Goal: Task Accomplishment & Management: Manage account settings

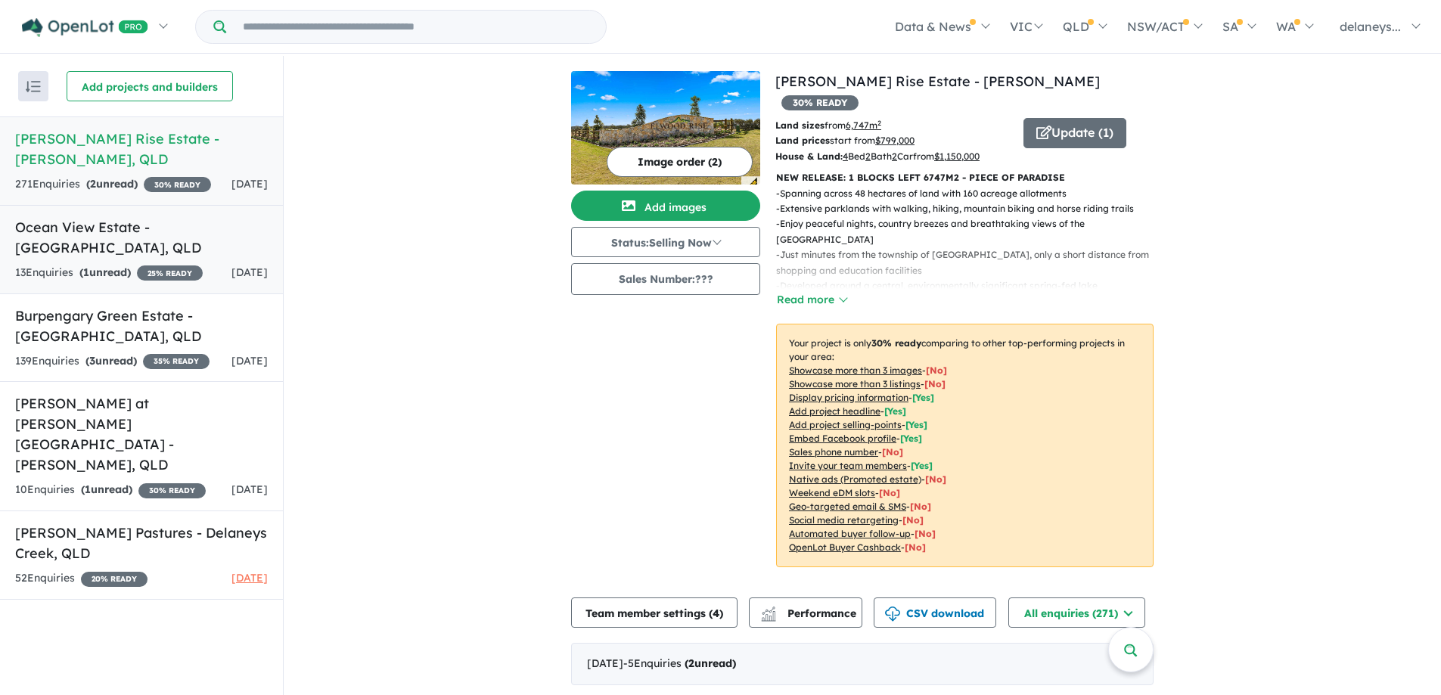
click at [142, 217] on h5 "Ocean View Estate - [GEOGRAPHIC_DATA] , [GEOGRAPHIC_DATA]" at bounding box center [141, 237] width 253 height 41
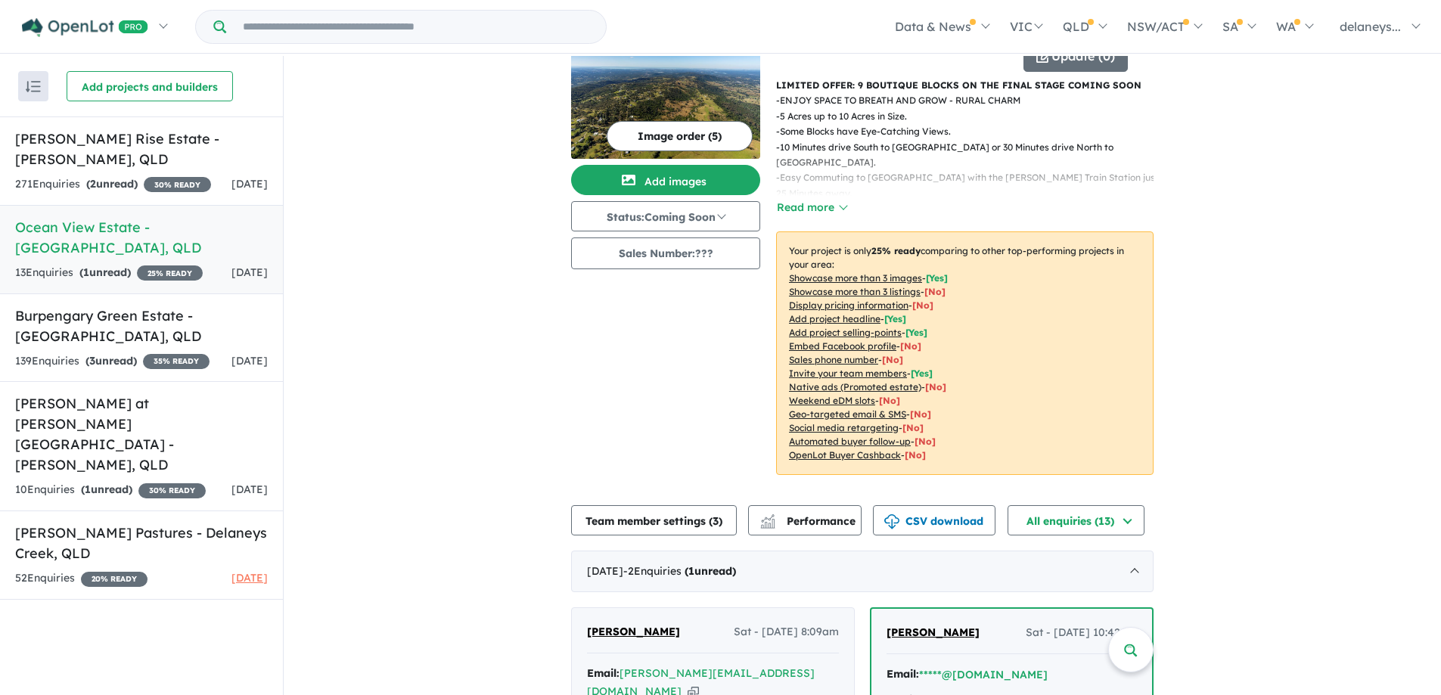
scroll to position [227, 0]
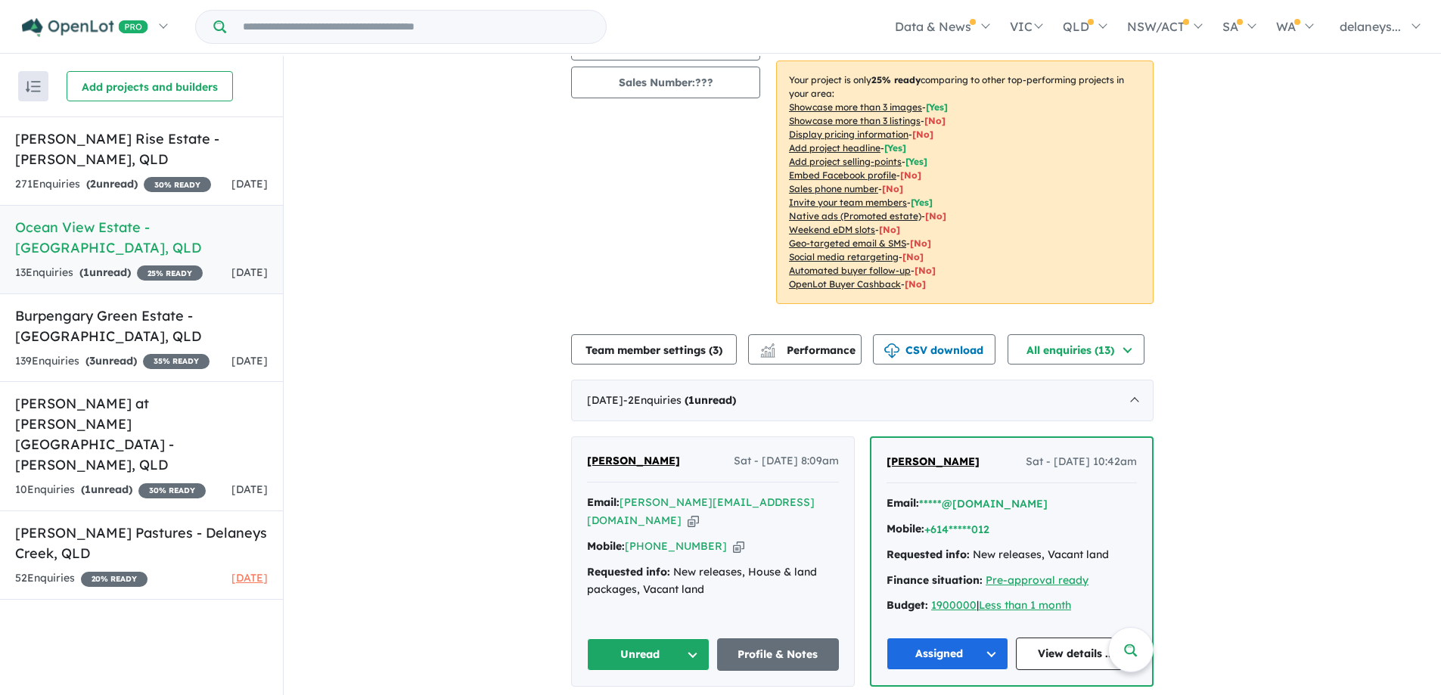
click at [639, 655] on button "Unread" at bounding box center [648, 655] width 123 height 33
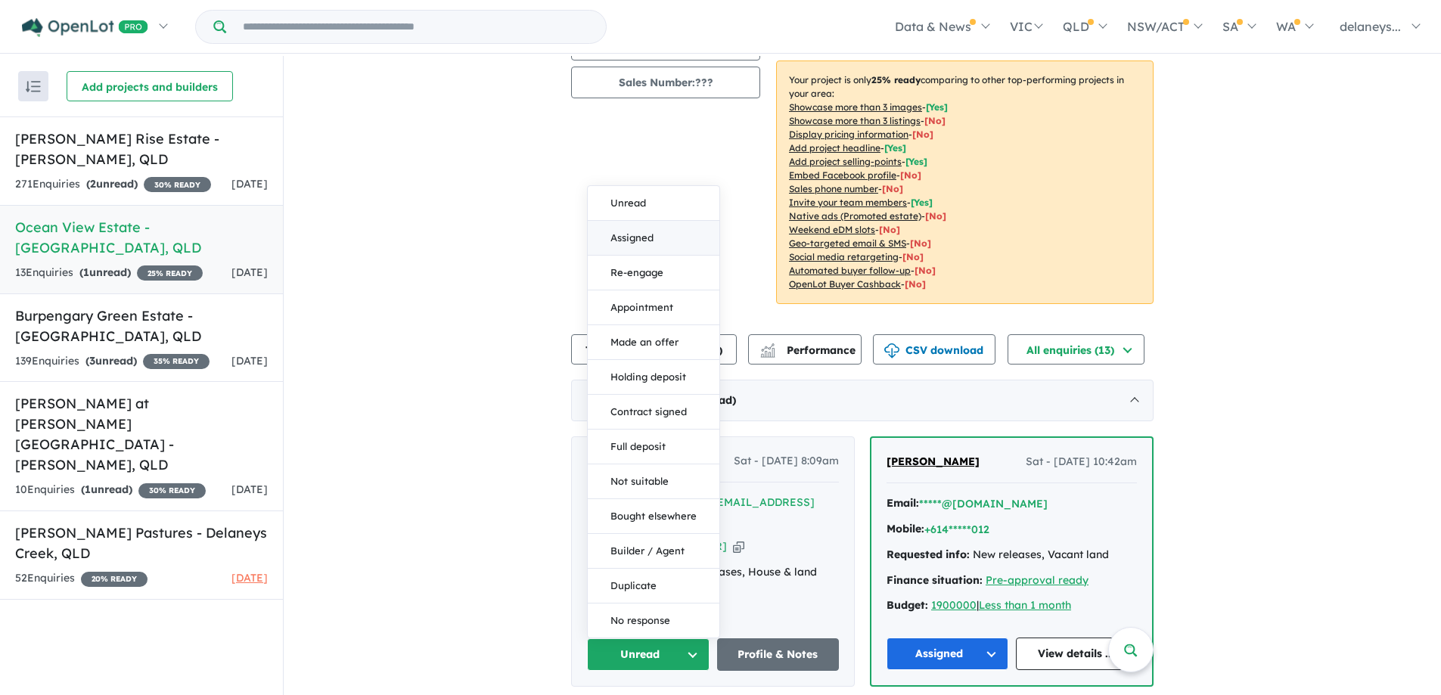
click at [623, 234] on button "Assigned" at bounding box center [654, 238] width 132 height 35
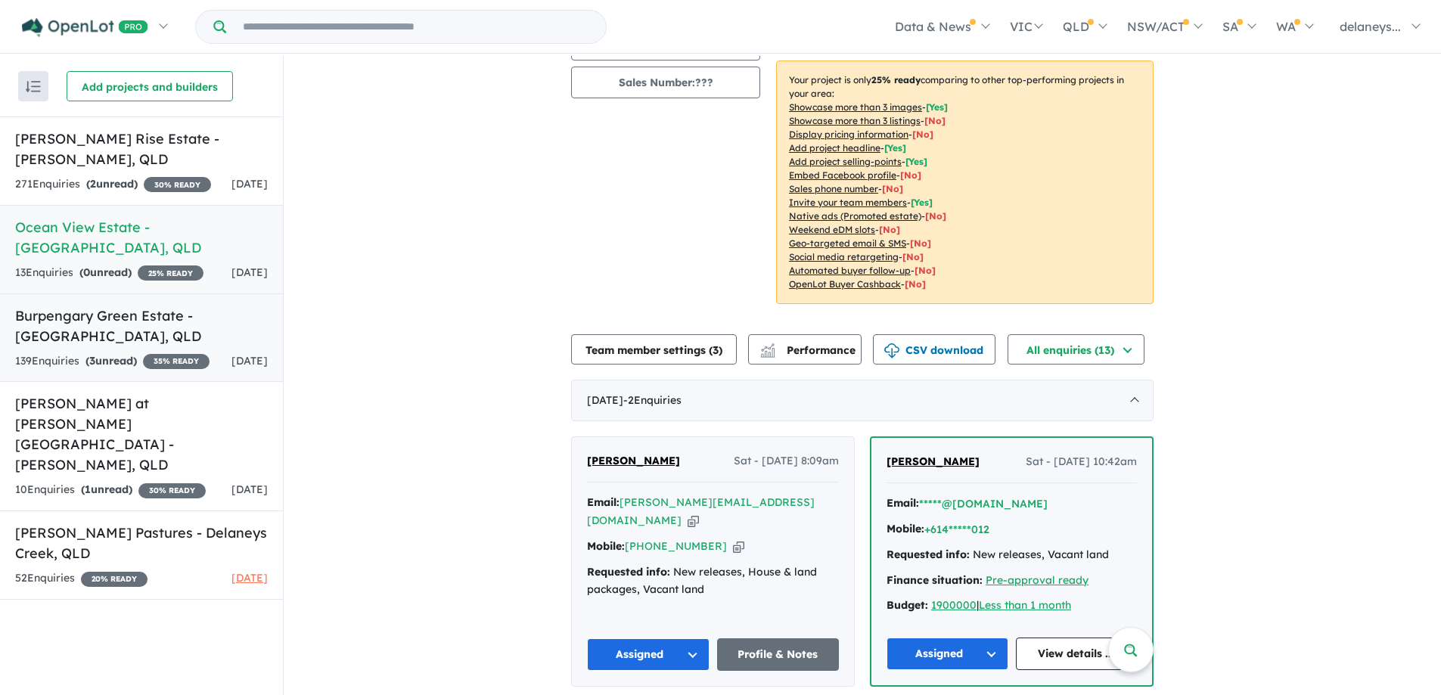
click at [48, 306] on h5 "Burpengary Green Estate - [GEOGRAPHIC_DATA] , [GEOGRAPHIC_DATA]" at bounding box center [141, 326] width 253 height 41
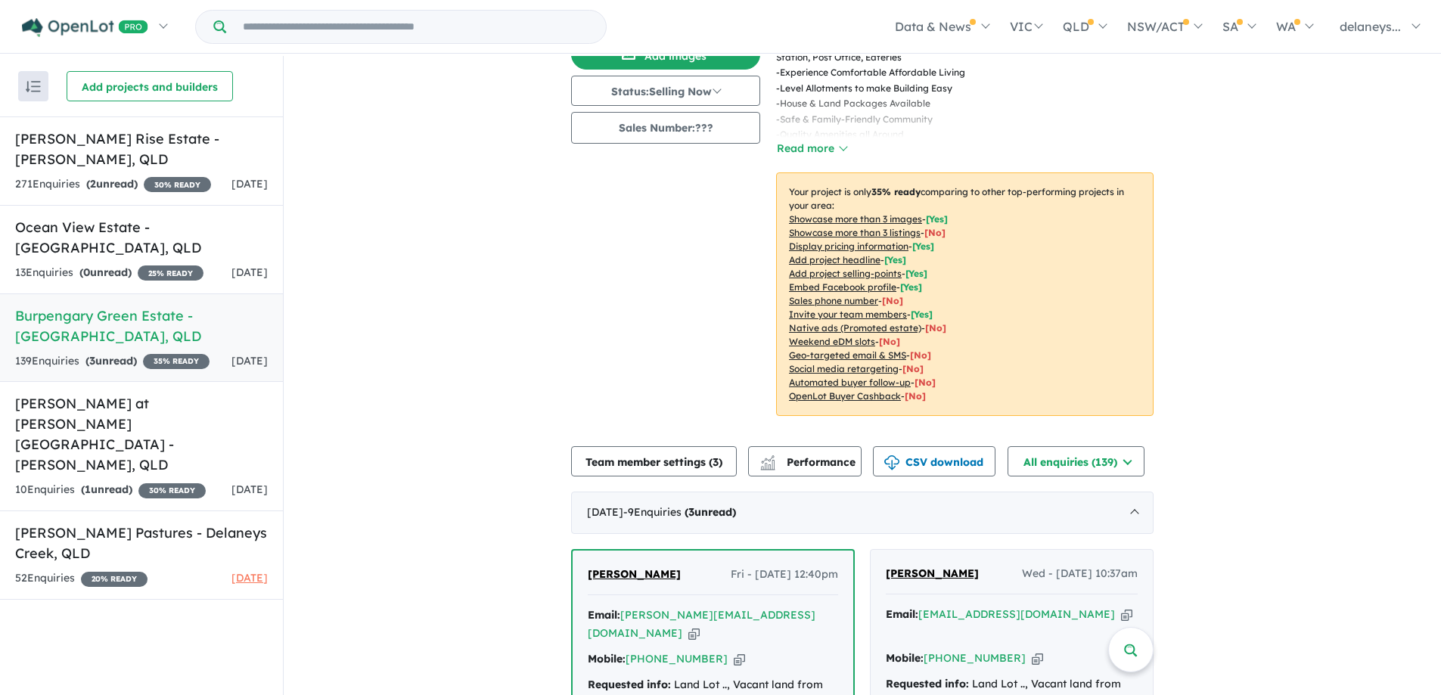
scroll to position [378, 0]
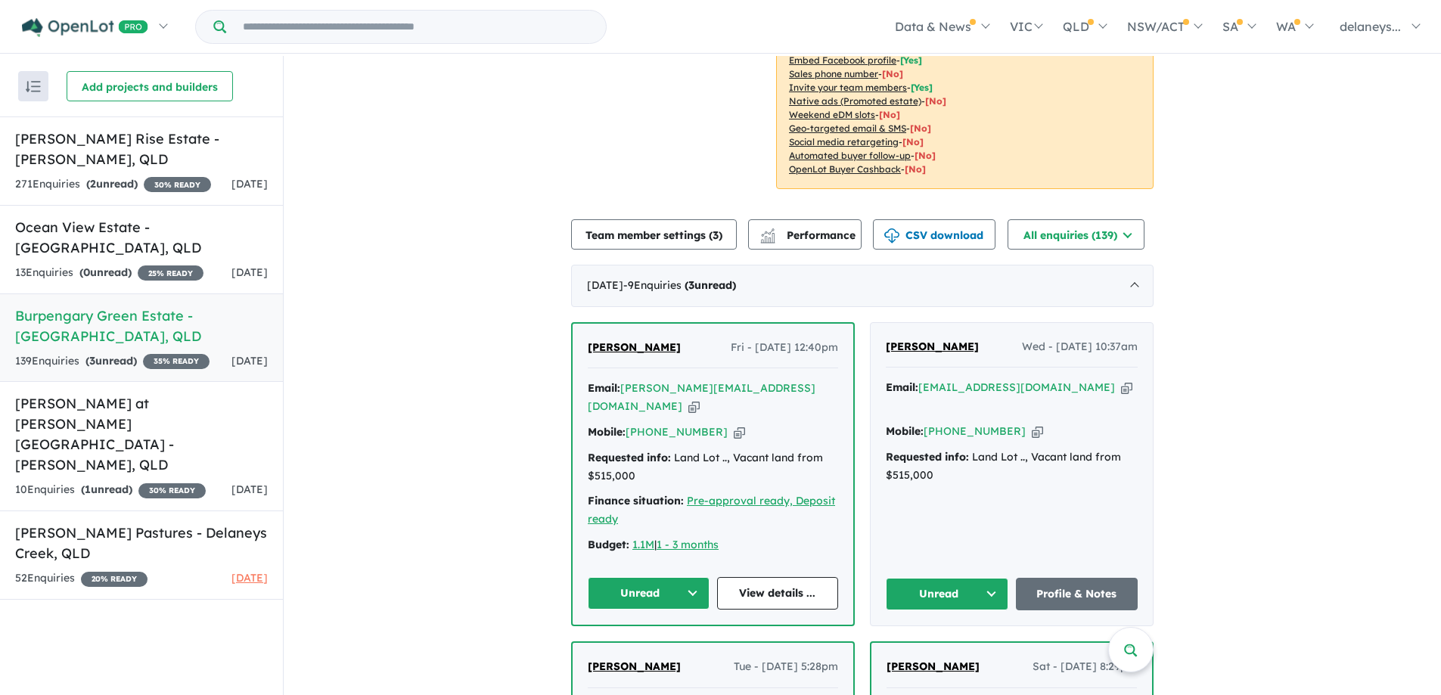
click at [650, 577] on button "Unread" at bounding box center [649, 593] width 122 height 33
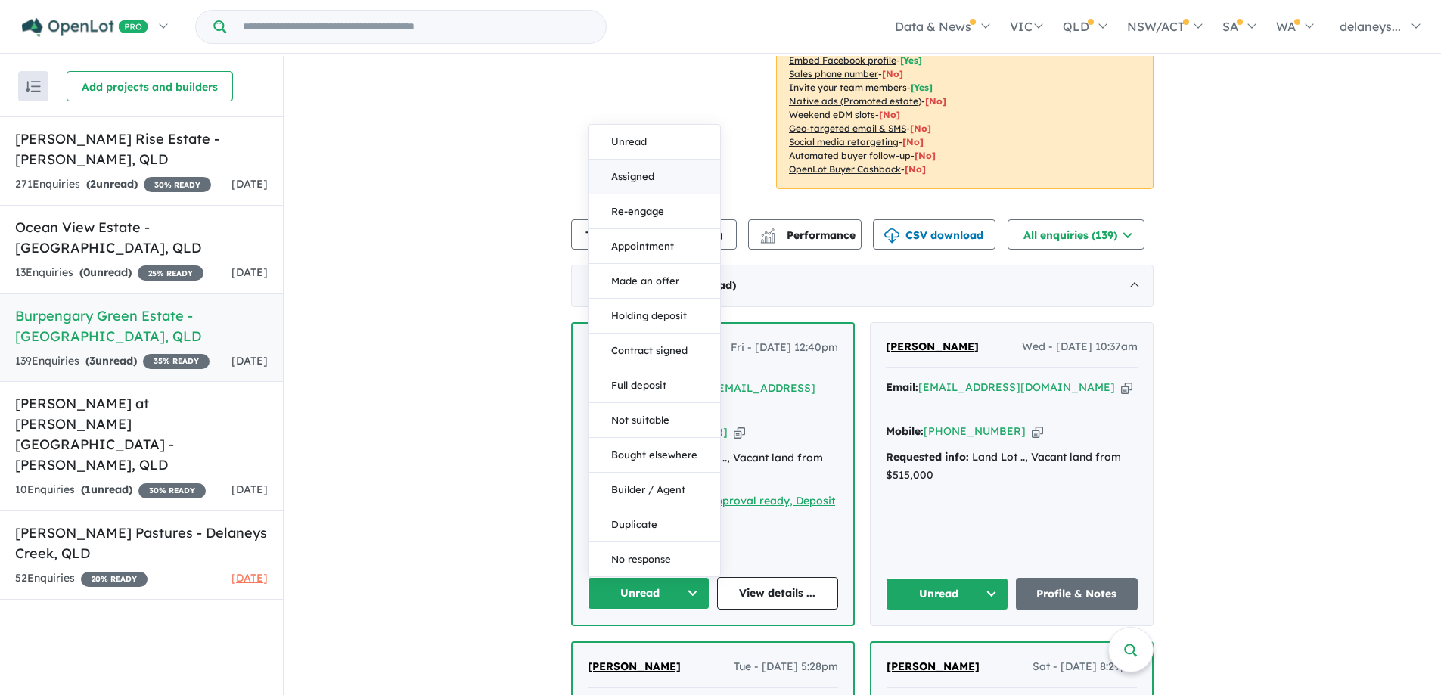
click at [614, 160] on button "Assigned" at bounding box center [655, 177] width 132 height 35
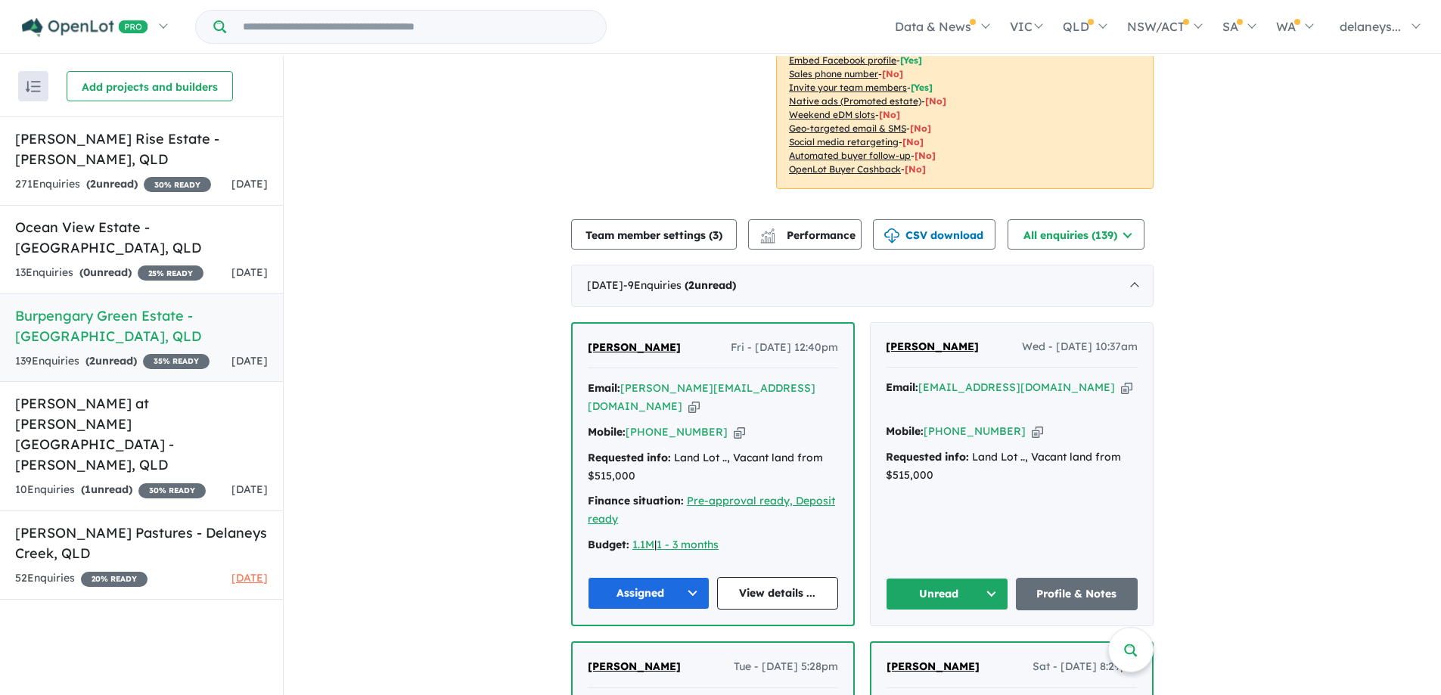
click at [934, 578] on button "Unread" at bounding box center [947, 594] width 123 height 33
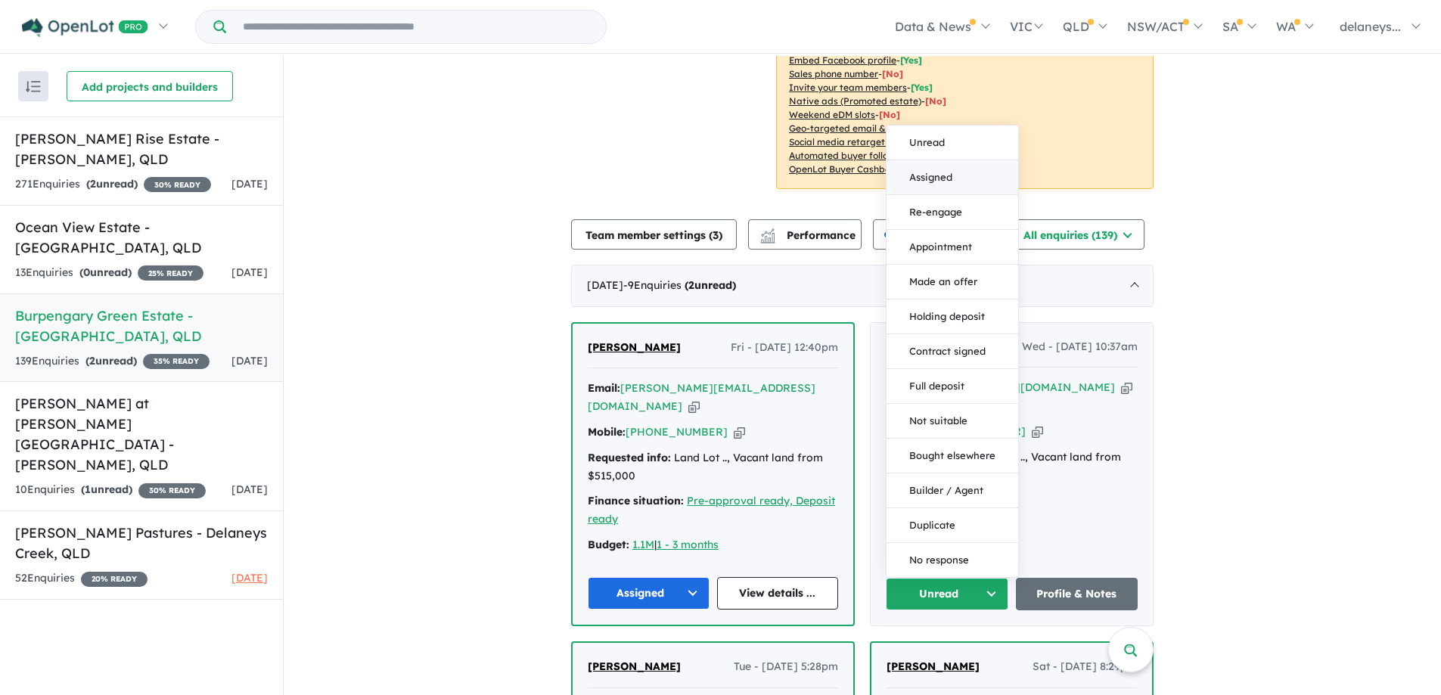
click at [933, 160] on button "Assigned" at bounding box center [953, 177] width 132 height 35
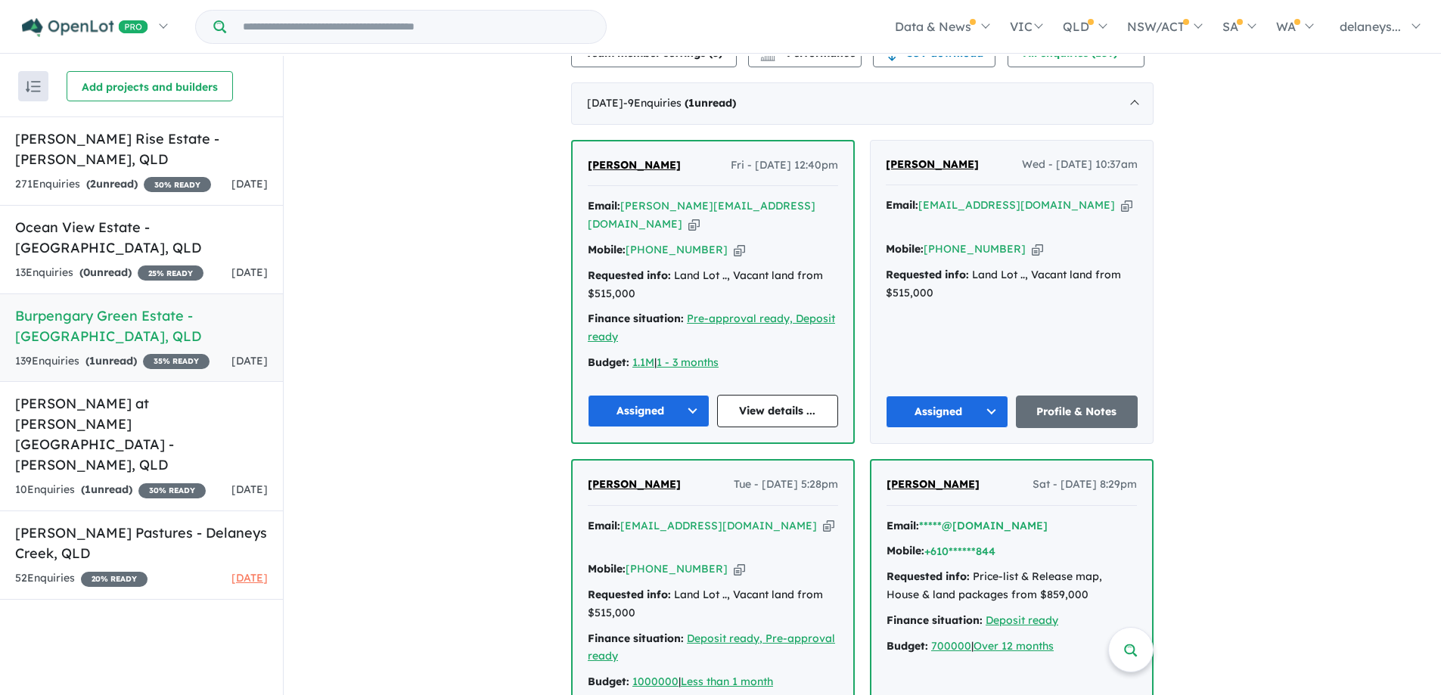
scroll to position [681, 0]
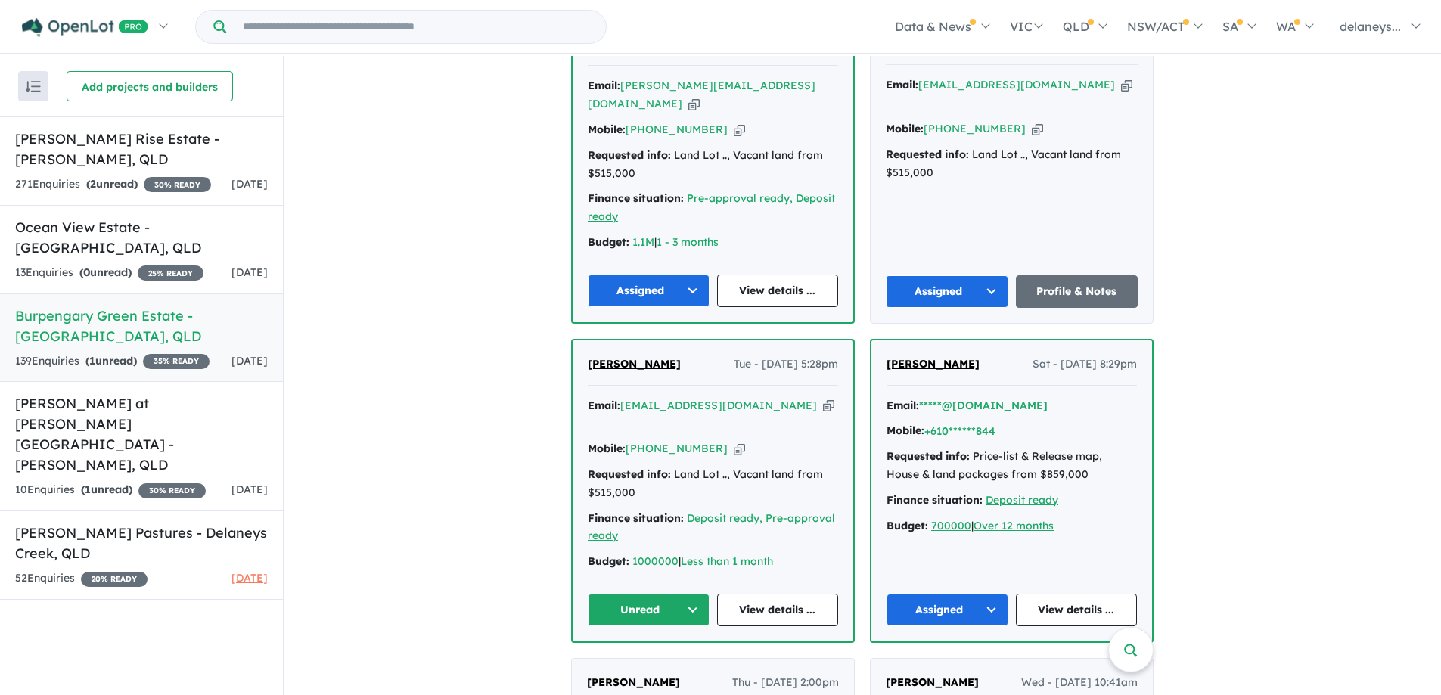
click at [614, 594] on button "Unread" at bounding box center [649, 610] width 122 height 33
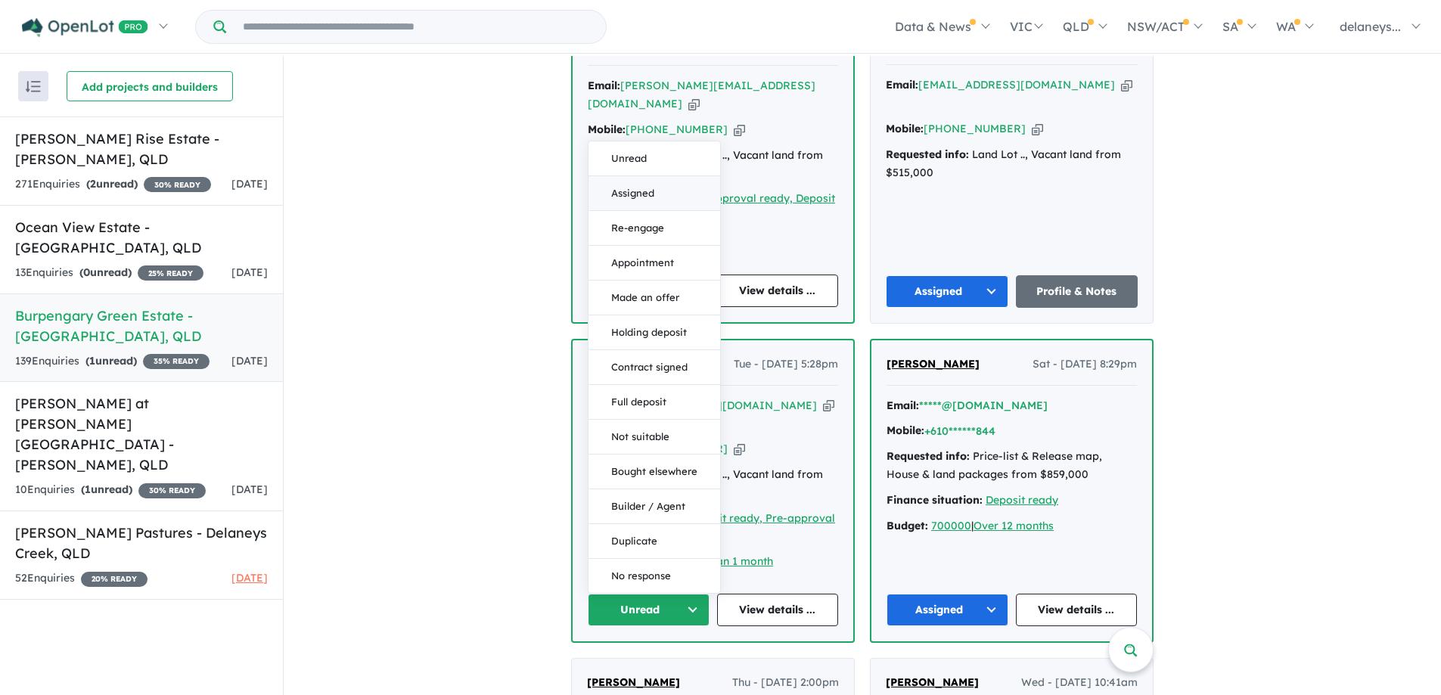
click at [628, 176] on button "Assigned" at bounding box center [655, 193] width 132 height 35
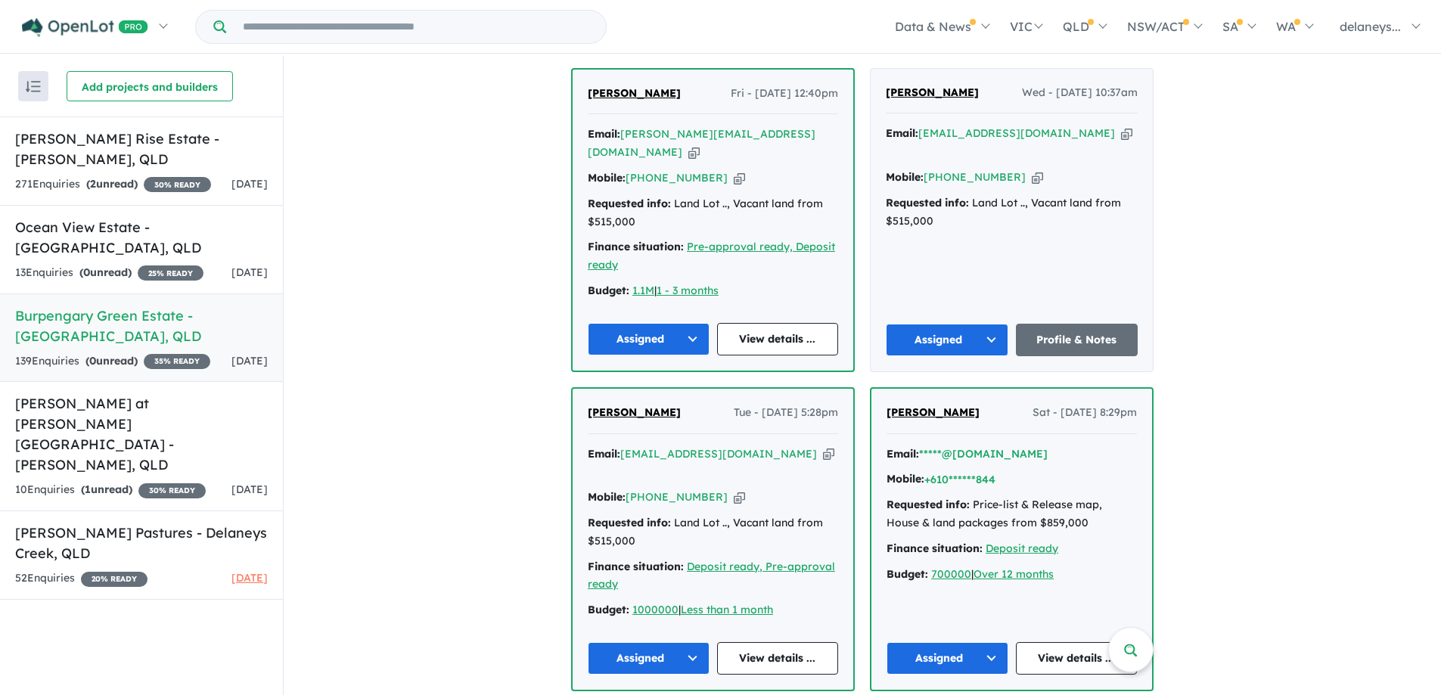
scroll to position [605, 0]
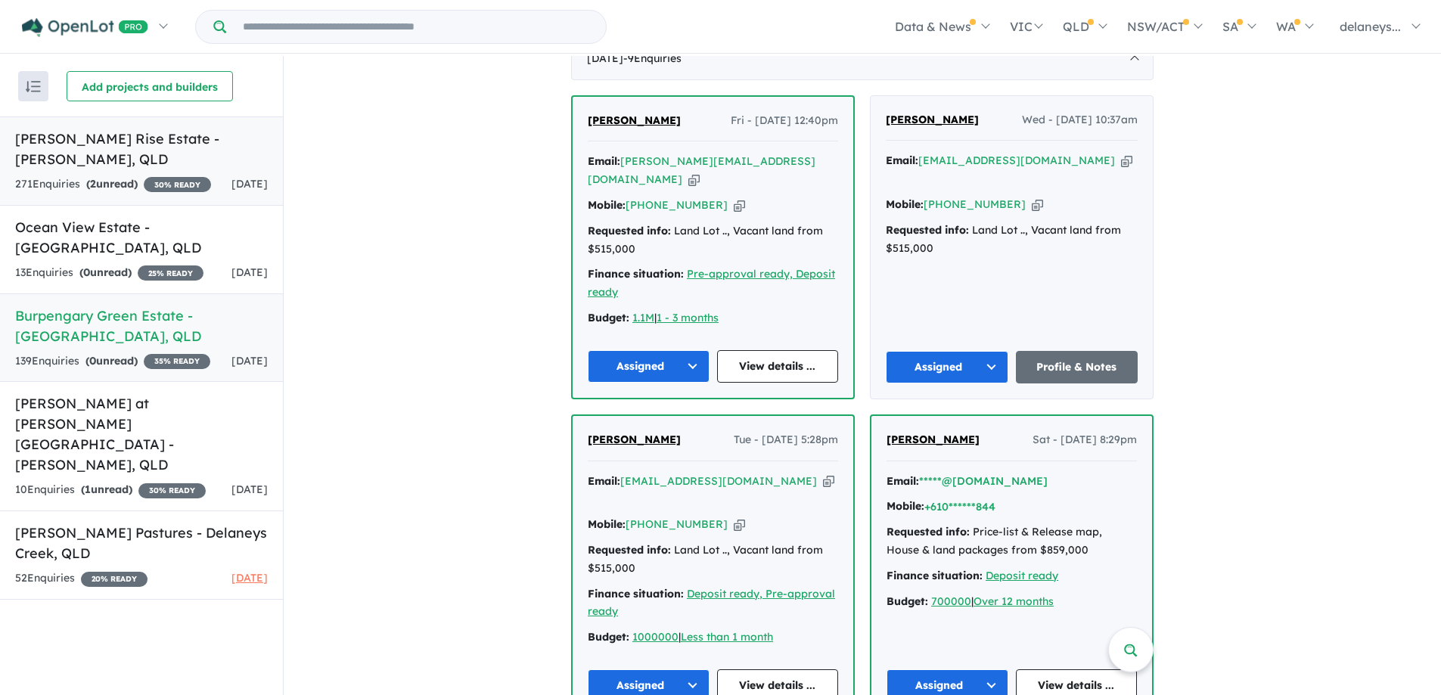
click at [101, 141] on h5 "[PERSON_NAME] Rise Estate - [PERSON_NAME] , [GEOGRAPHIC_DATA]" at bounding box center [141, 149] width 253 height 41
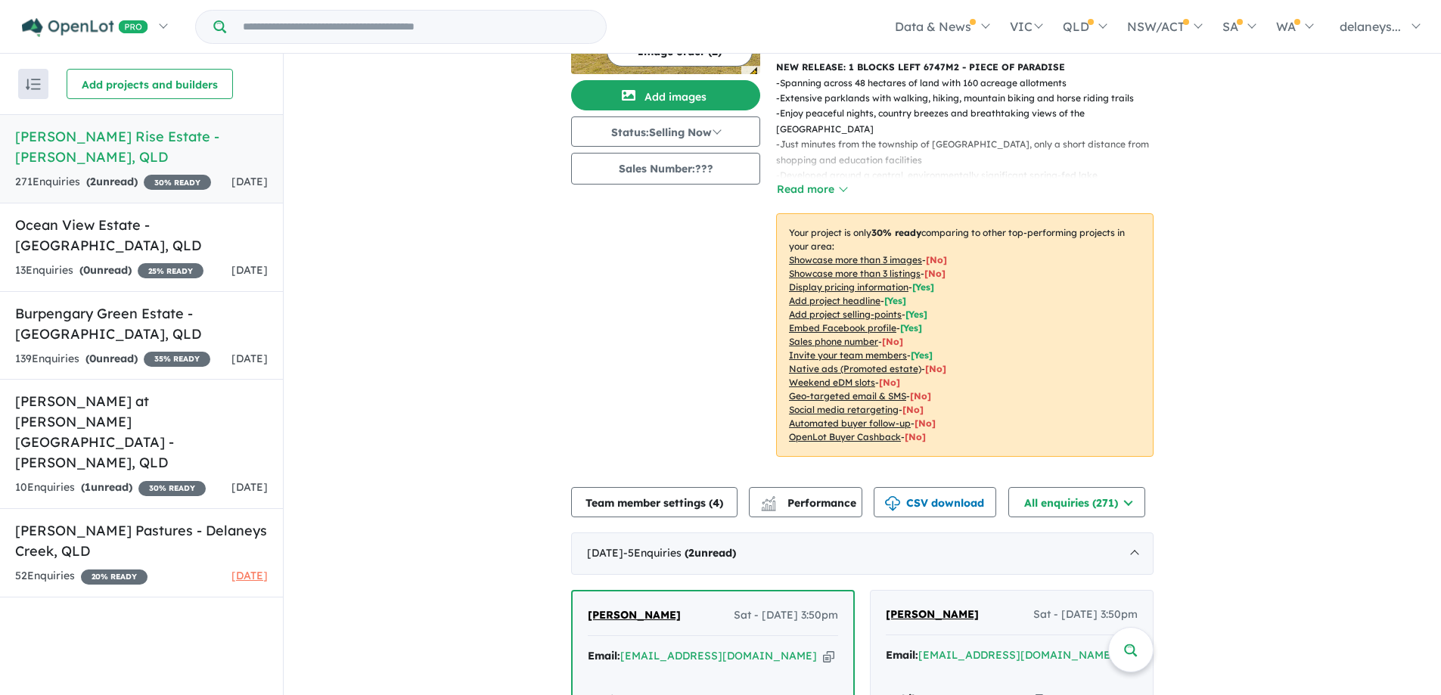
scroll to position [411, 0]
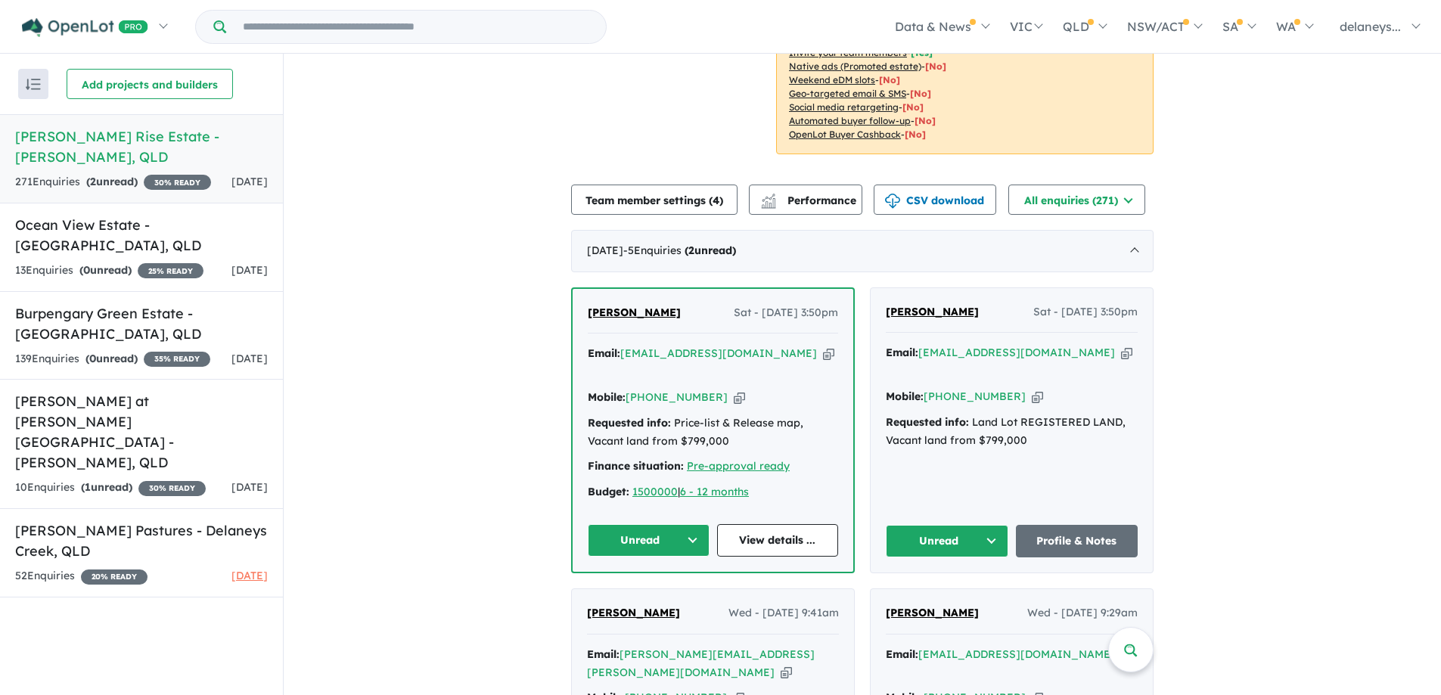
click at [616, 524] on button "Unread" at bounding box center [649, 540] width 122 height 33
click at [617, 594] on button "Assigned" at bounding box center [655, 611] width 132 height 35
click at [919, 525] on button "Unread" at bounding box center [947, 541] width 123 height 33
click at [913, 595] on button "Assigned" at bounding box center [953, 612] width 132 height 35
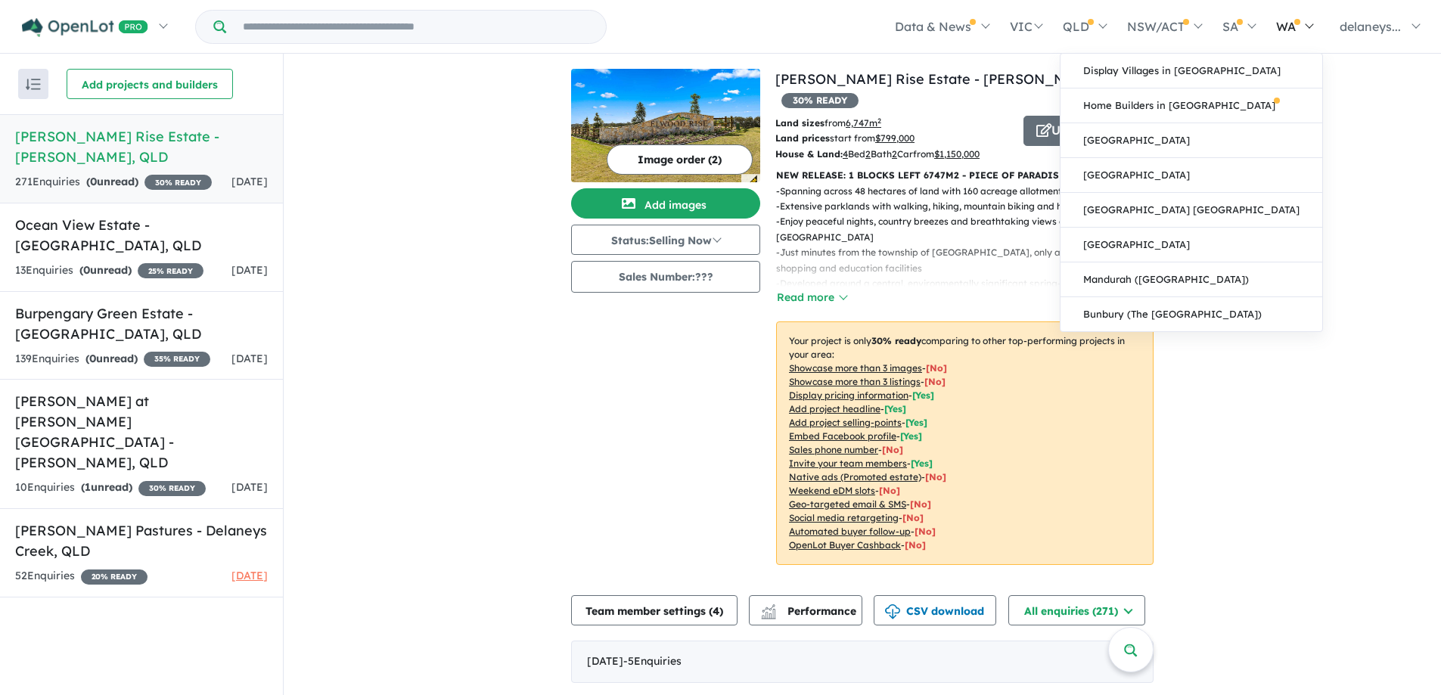
scroll to position [0, 0]
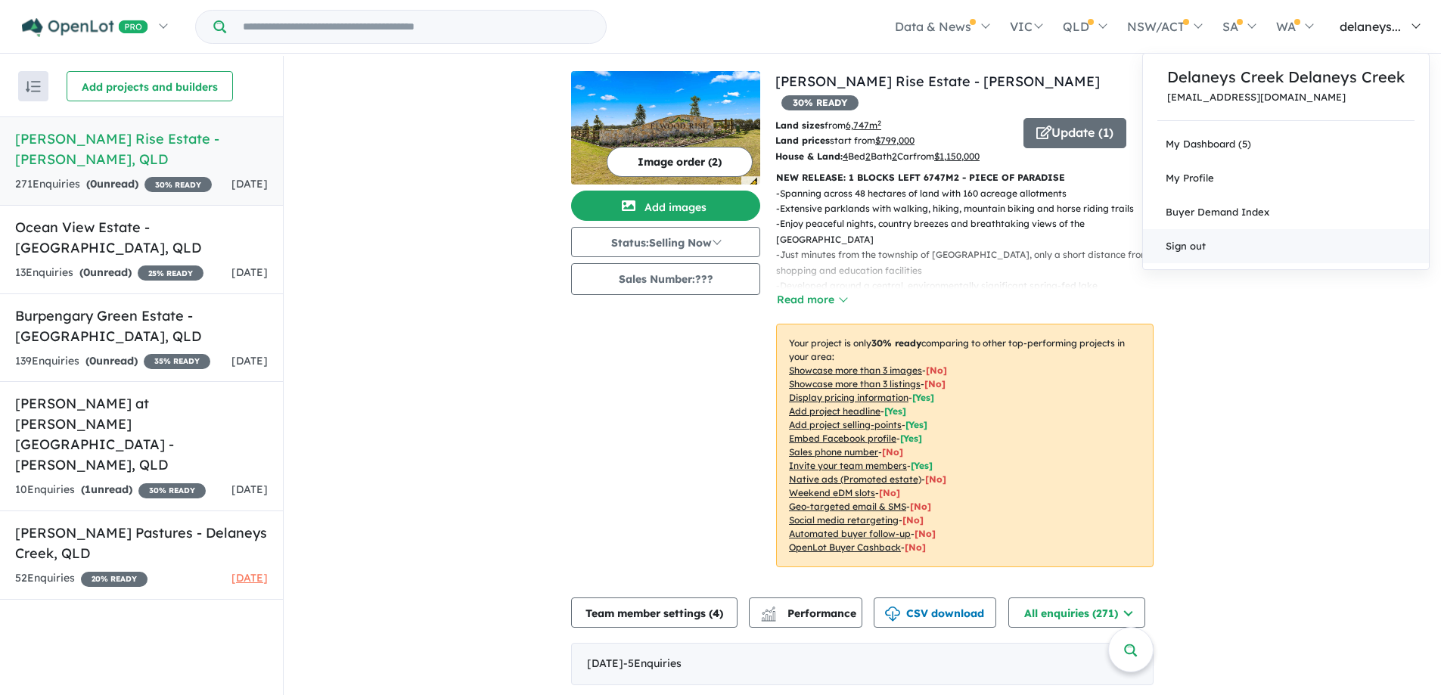
click at [1187, 239] on link "Sign out" at bounding box center [1286, 246] width 286 height 34
